Goal: Find specific page/section: Find specific page/section

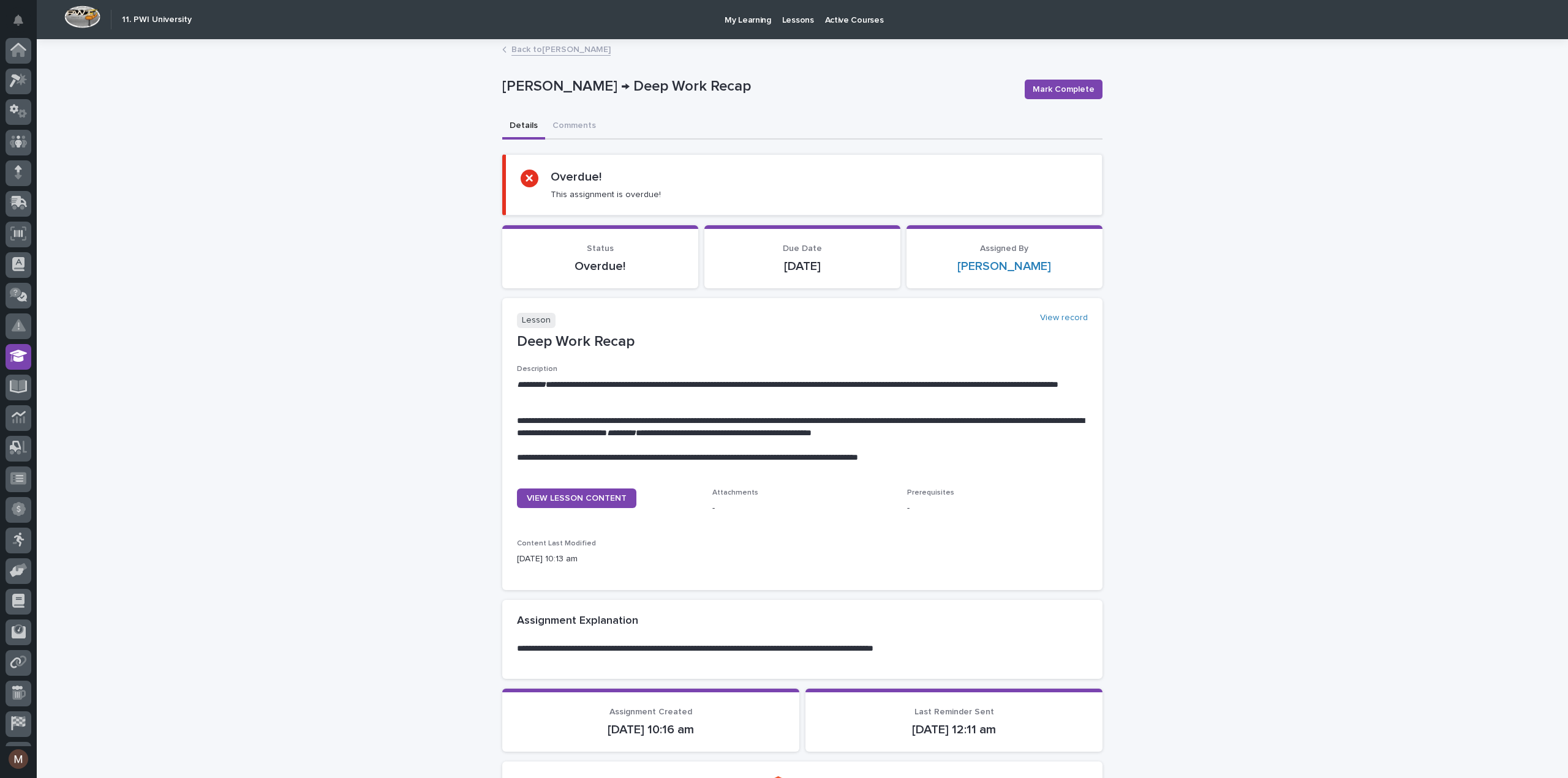
scroll to position [56, 0]
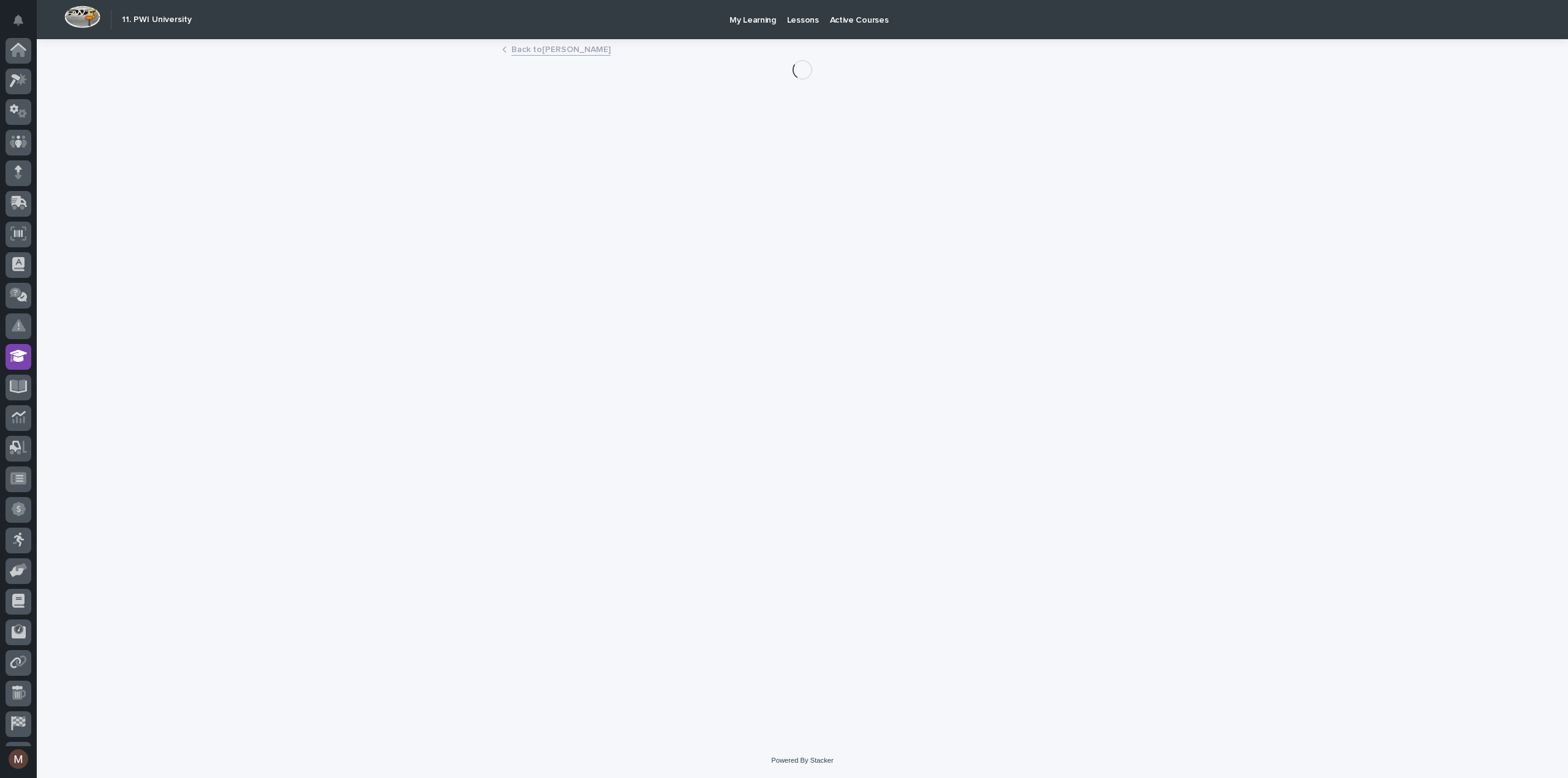
scroll to position [56, 0]
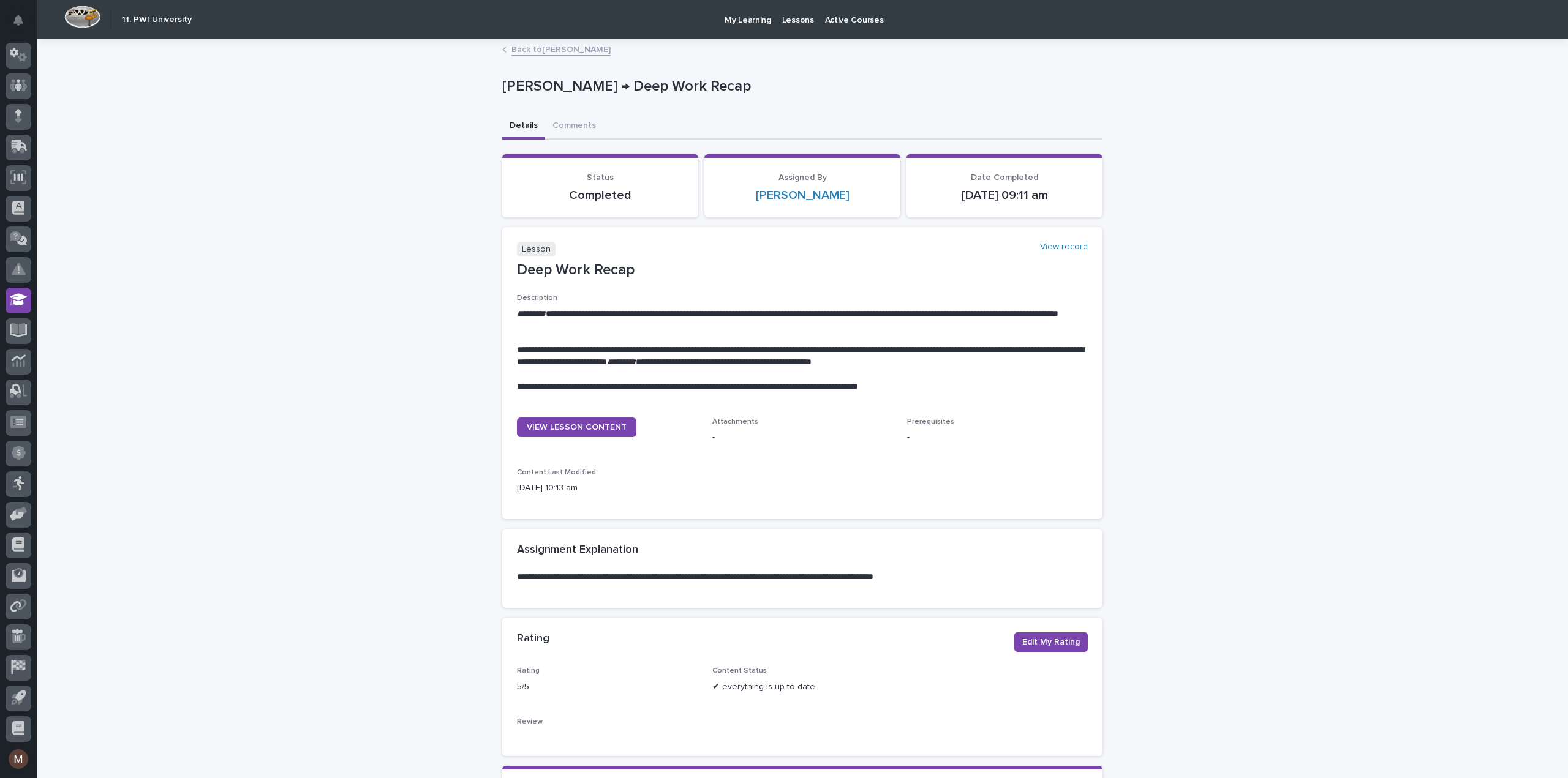
click at [511, 47] on link "Back to Madhav Neupane" at bounding box center [561, 49] width 100 height 14
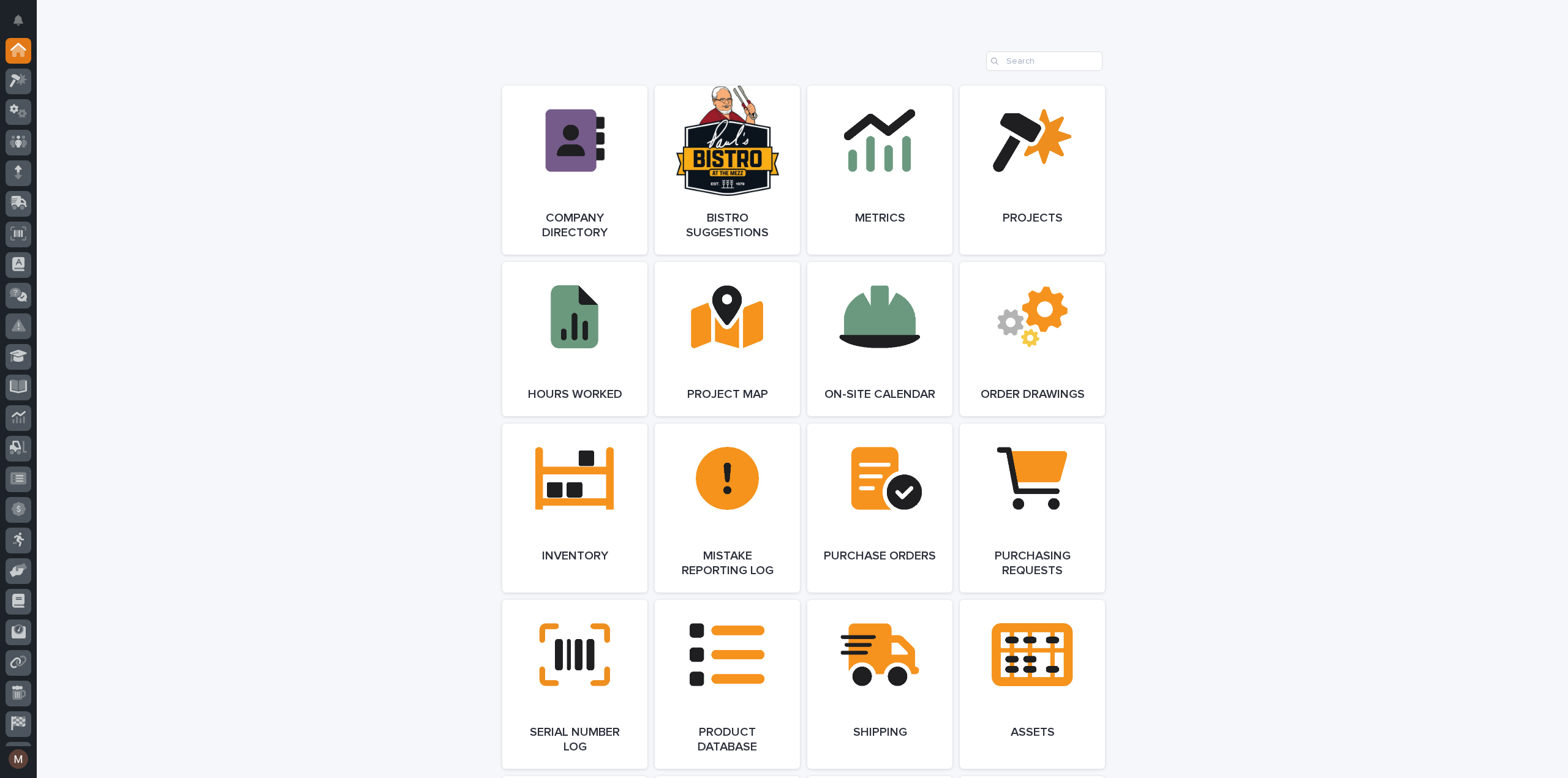
scroll to position [989, 0]
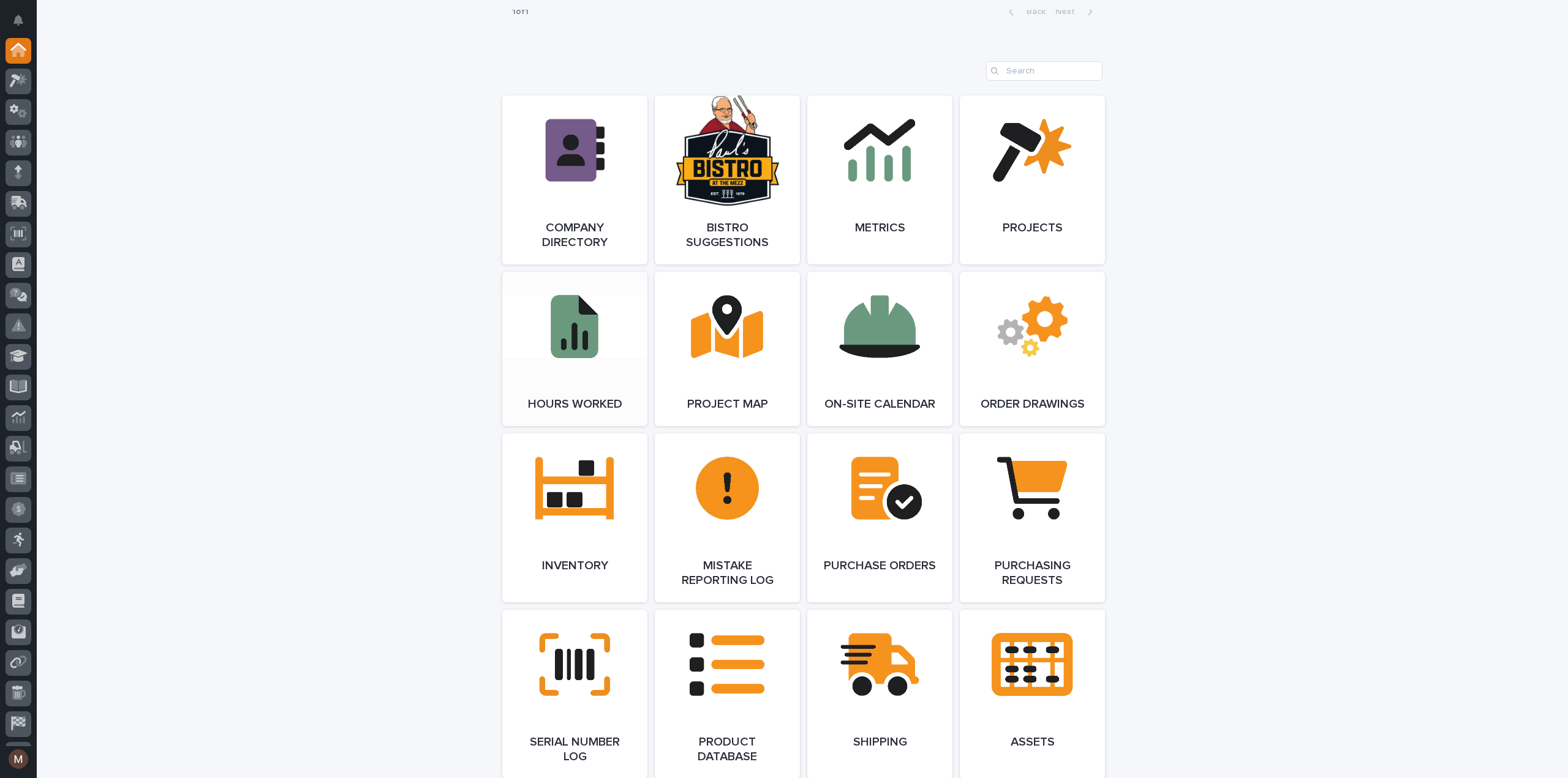
click at [566, 331] on link "Open Link" at bounding box center [575, 349] width 145 height 154
click at [868, 191] on link "Open Link" at bounding box center [879, 180] width 145 height 169
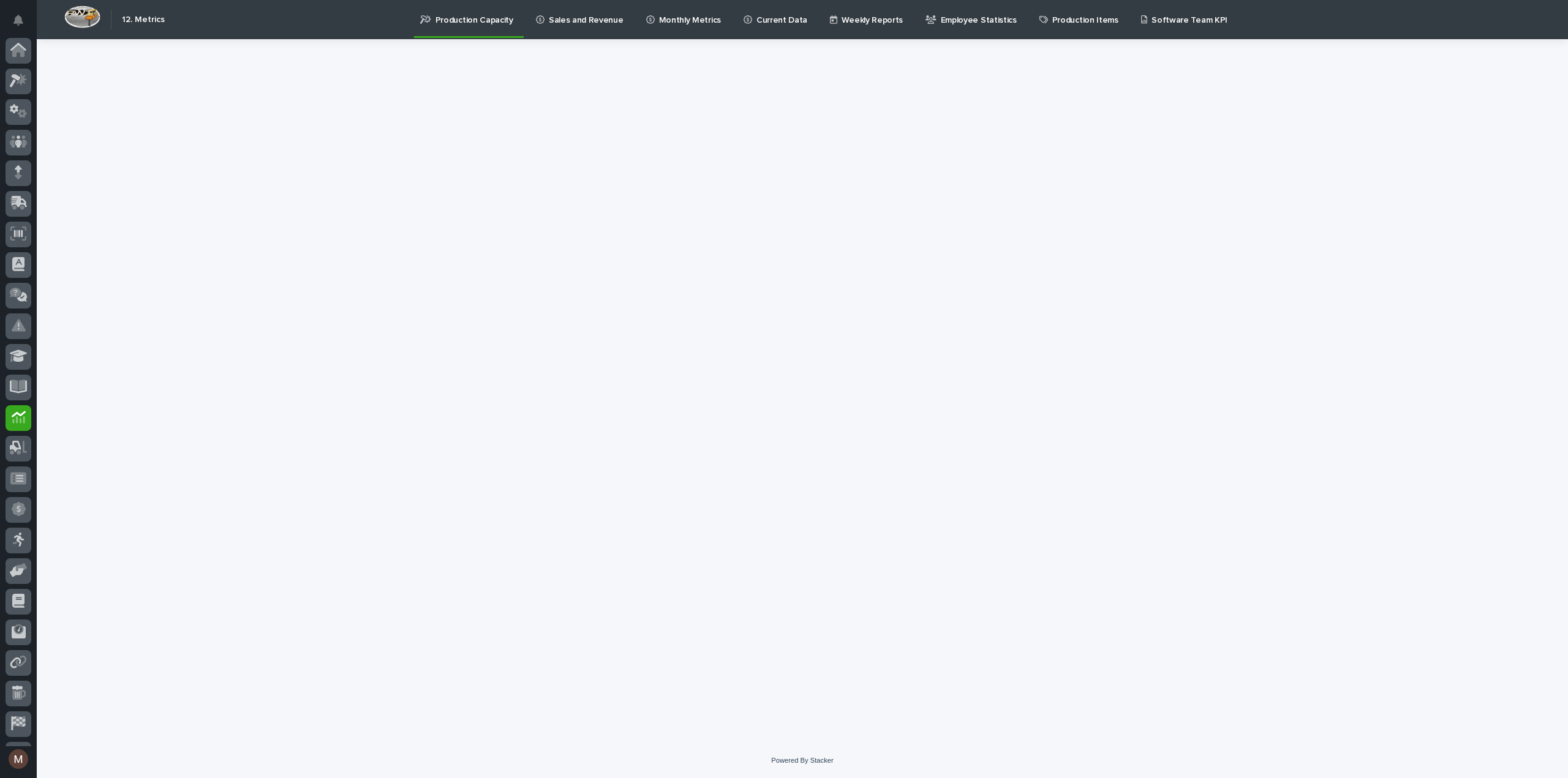
scroll to position [56, 0]
